Goal: Task Accomplishment & Management: Use online tool/utility

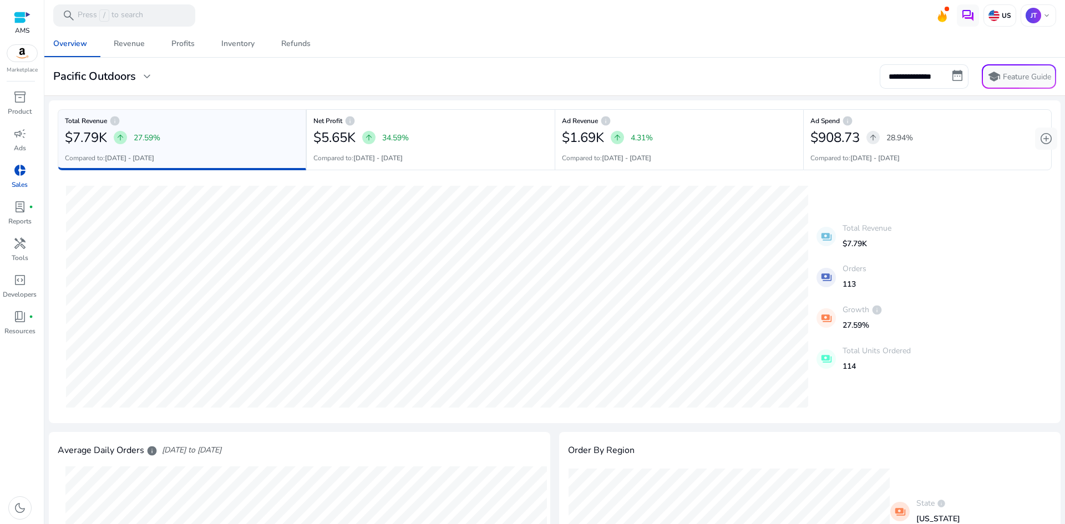
scroll to position [162, 0]
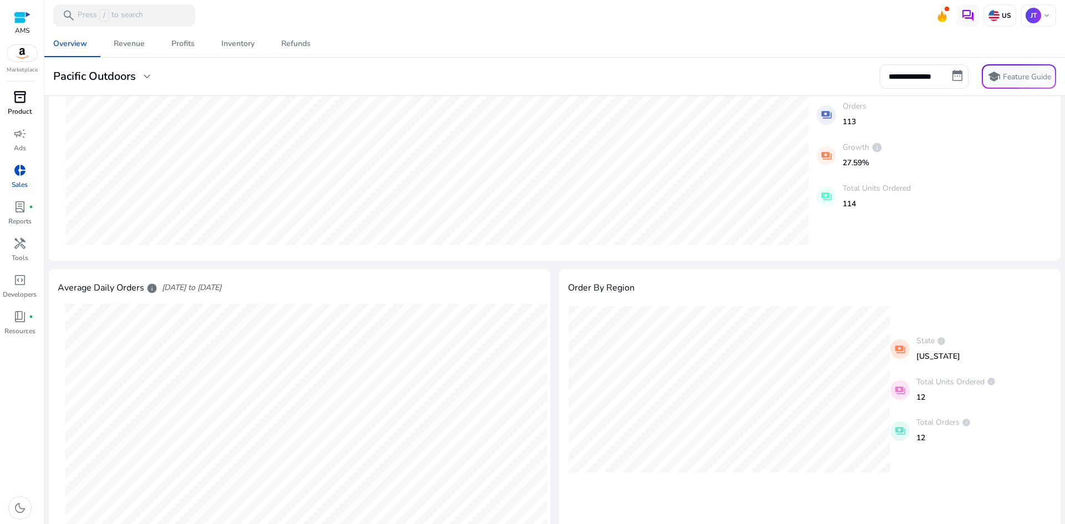
click at [17, 100] on span "inventory_2" at bounding box center [19, 96] width 13 height 13
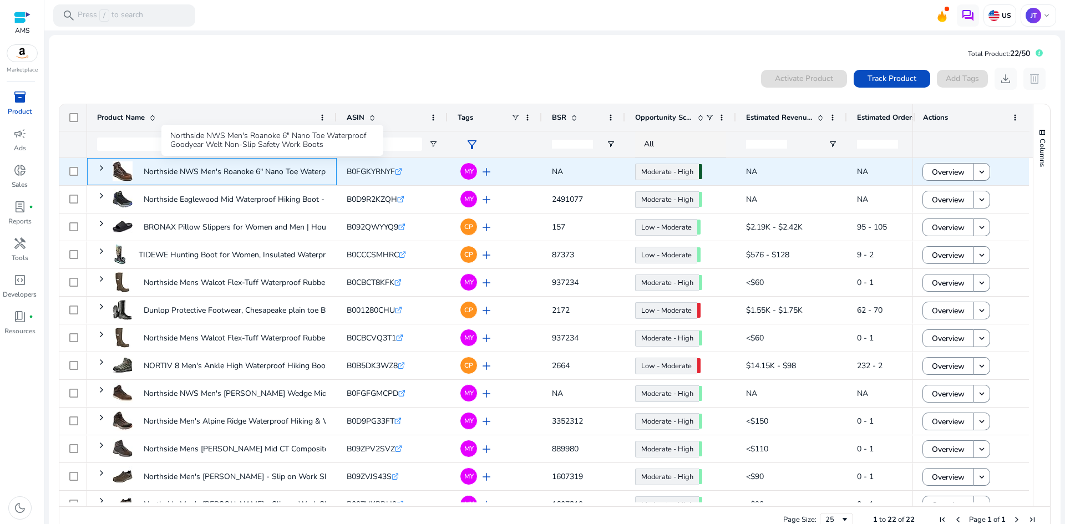
click at [295, 171] on p "Northside NWS Men's Roanoke 6" Nano Toe Waterproof Goodyear Welt..." at bounding box center [272, 171] width 256 height 23
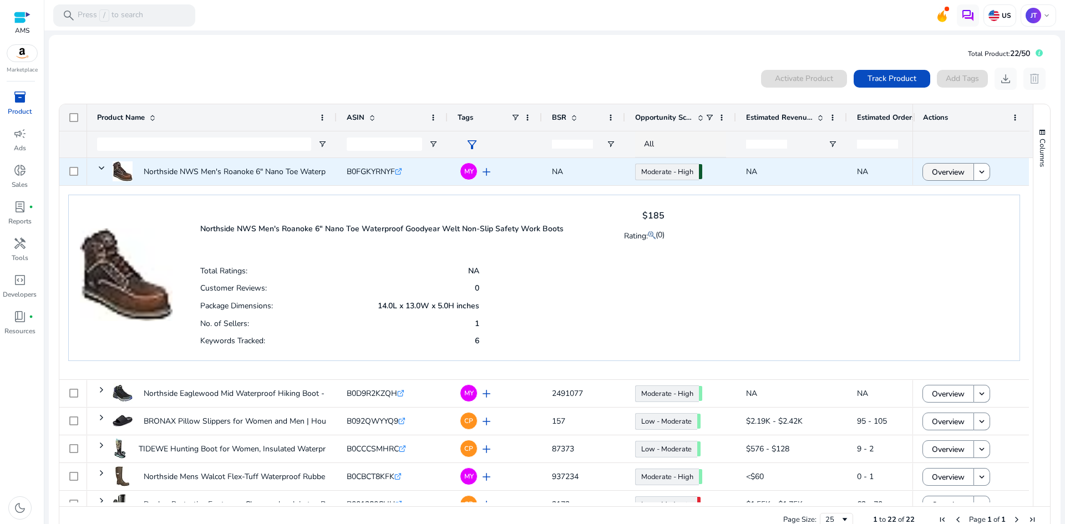
click at [952, 171] on span "Overview" at bounding box center [948, 172] width 33 height 23
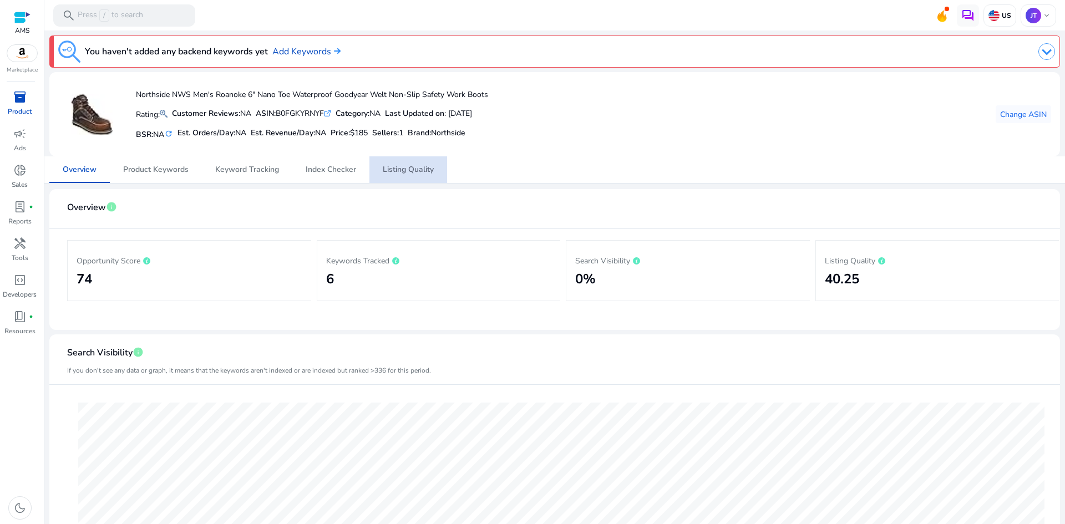
click at [393, 176] on span "Listing Quality" at bounding box center [408, 169] width 51 height 27
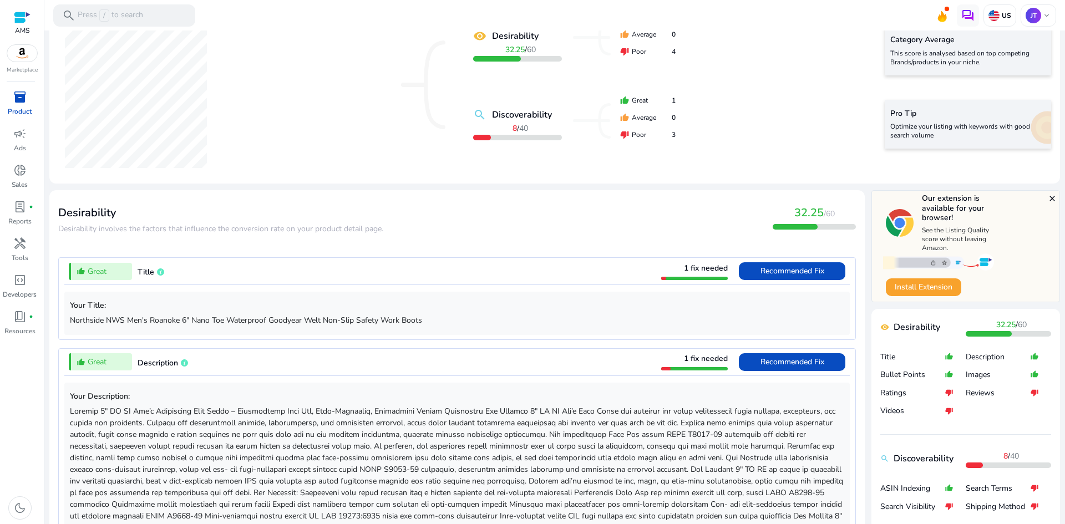
scroll to position [237, 0]
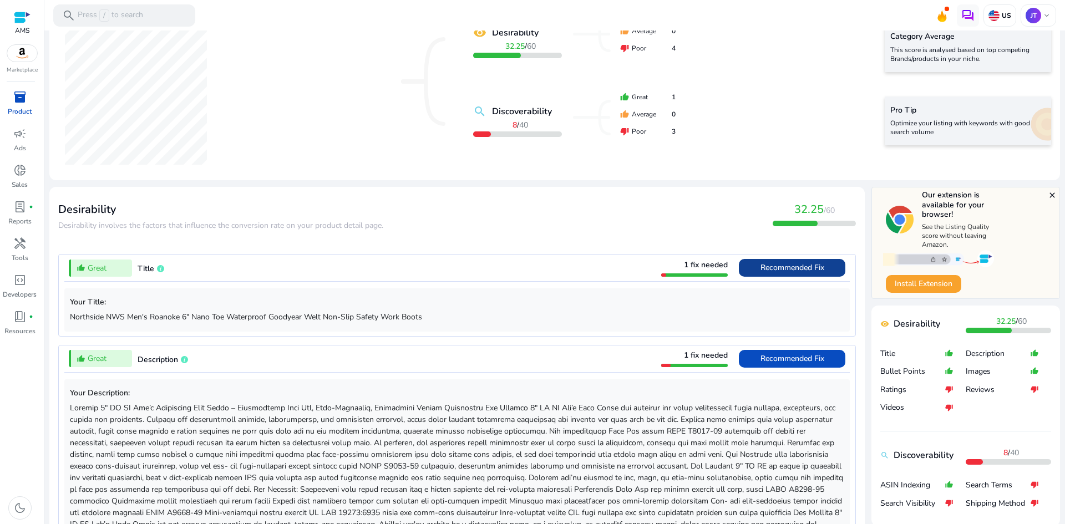
click at [794, 263] on span "Recommended Fix" at bounding box center [792, 267] width 64 height 11
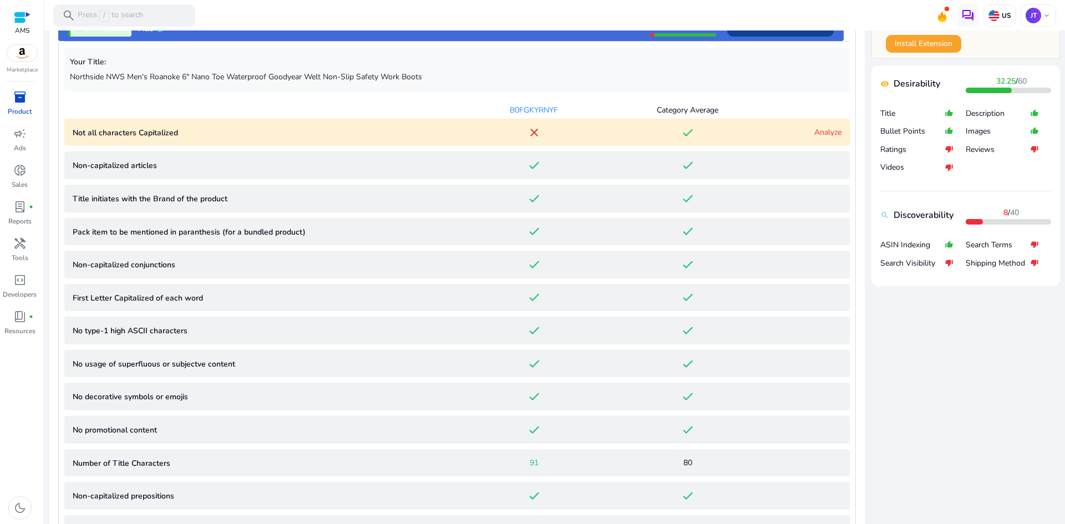
scroll to position [491, 0]
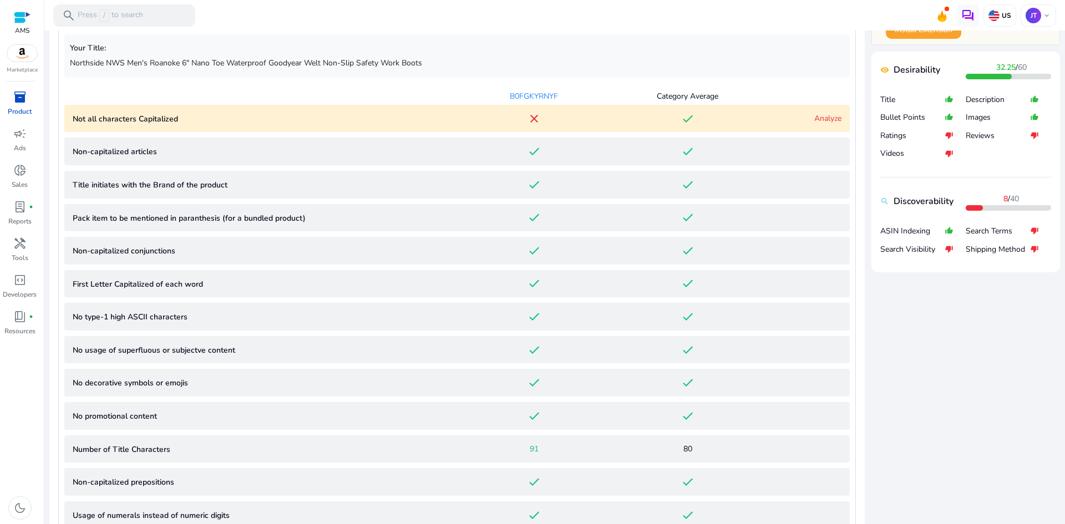
click at [822, 118] on link "Analyze" at bounding box center [827, 118] width 27 height 11
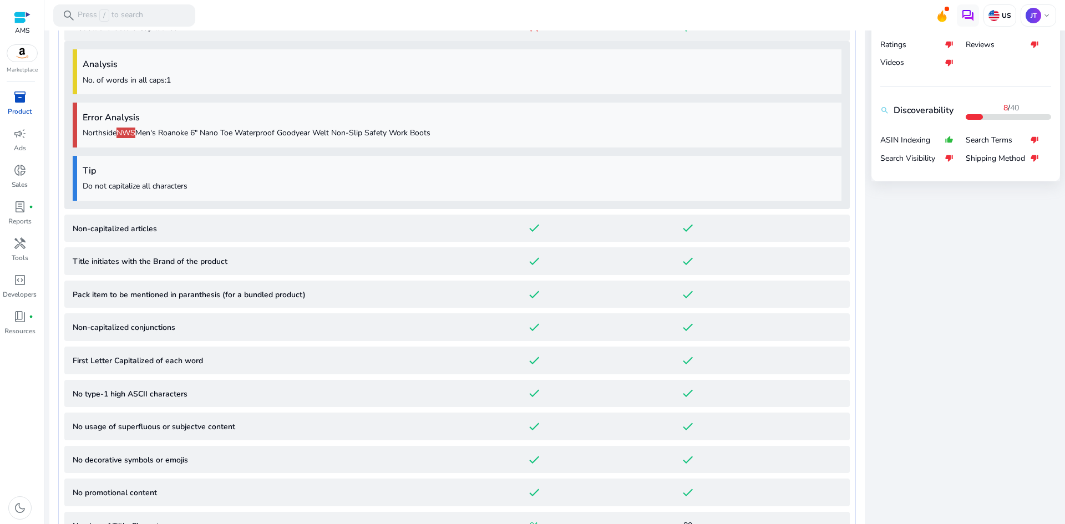
scroll to position [596, 0]
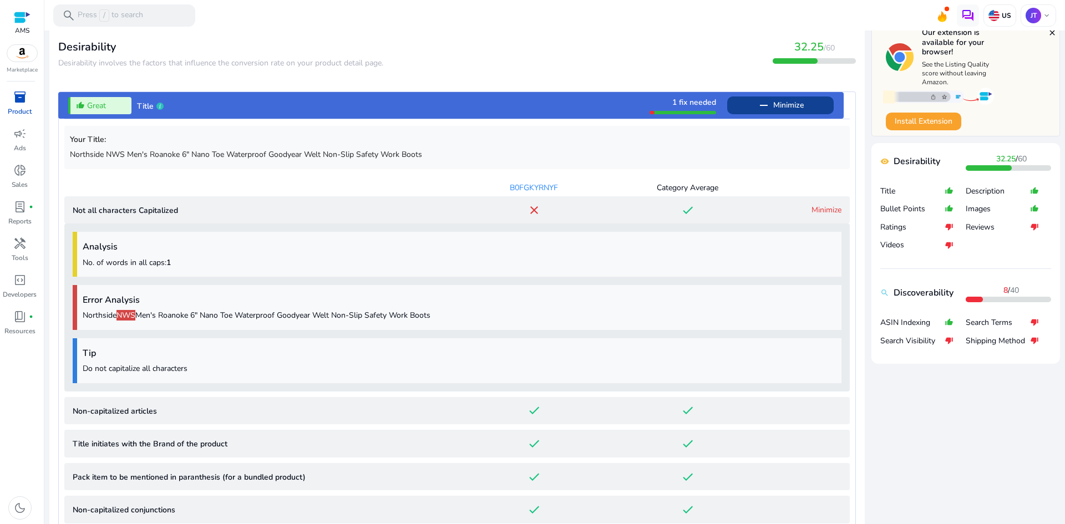
scroll to position [383, 0]
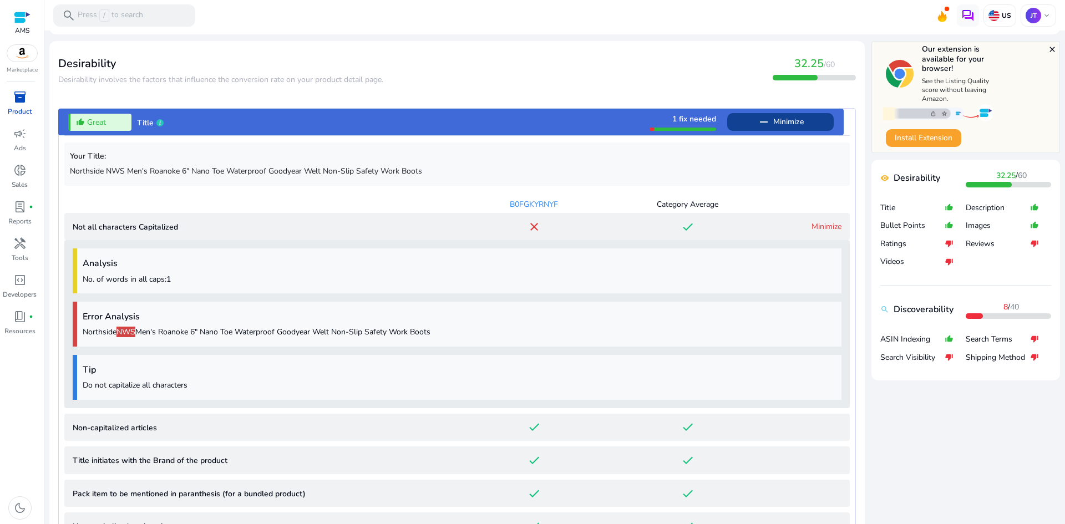
click at [834, 228] on link "Minimize" at bounding box center [826, 226] width 30 height 11
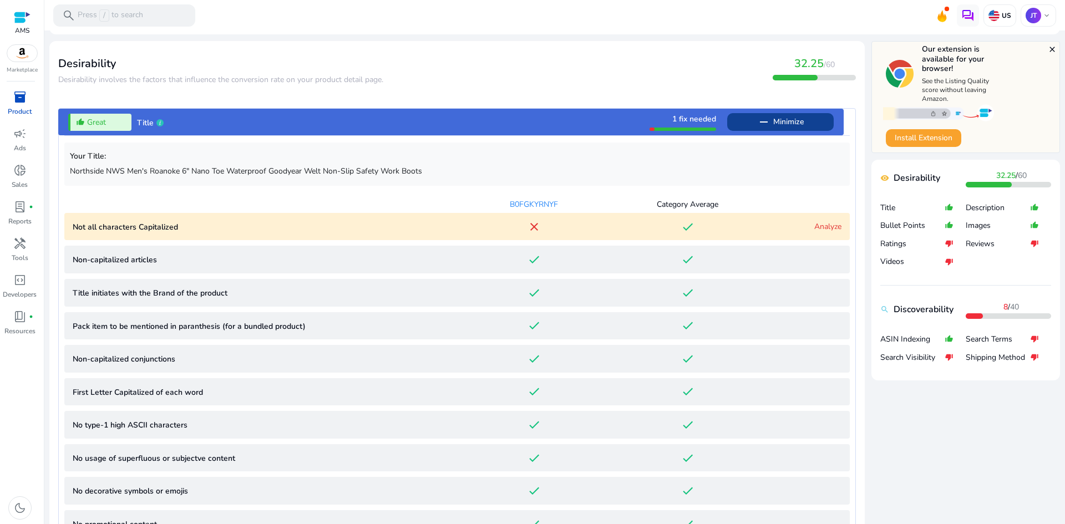
click at [761, 123] on mat-icon "remove" at bounding box center [763, 121] width 13 height 13
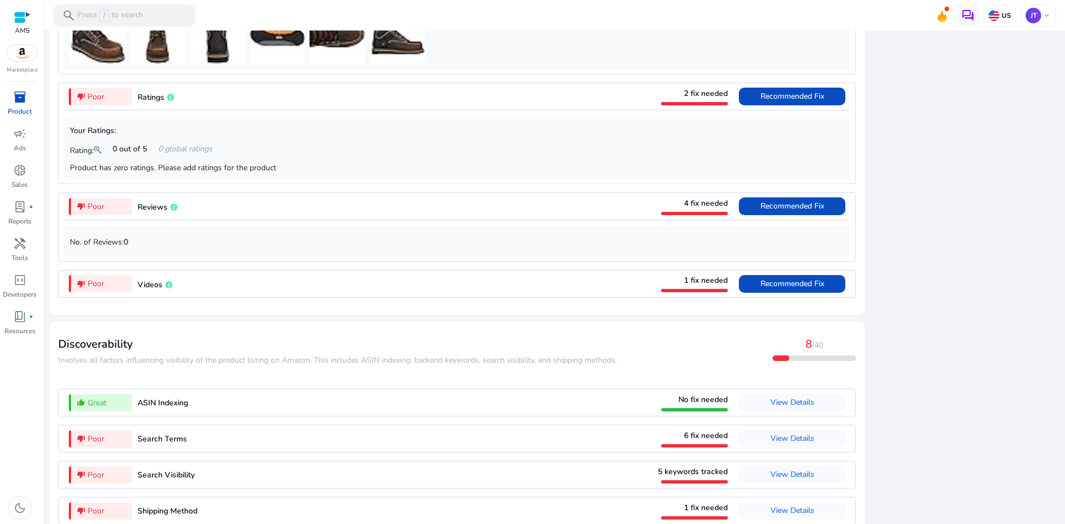
scroll to position [1078, 0]
